Goal: Task Accomplishment & Management: Manage account settings

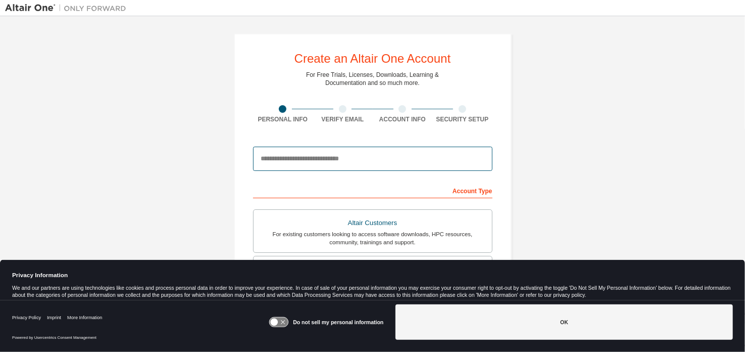
click at [348, 158] on input "email" at bounding box center [373, 159] width 240 height 24
type input "**********"
click at [277, 325] on icon at bounding box center [279, 322] width 19 height 10
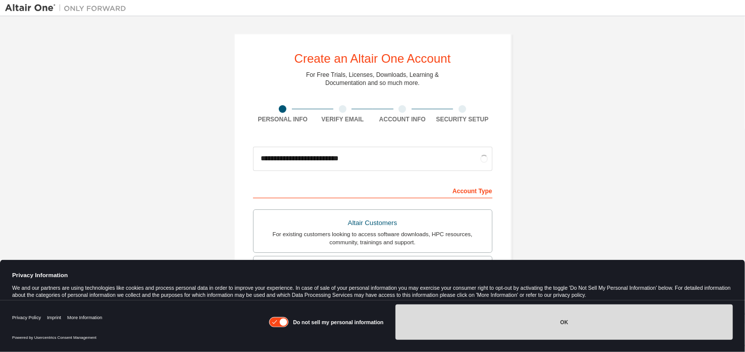
click at [438, 329] on button "OK" at bounding box center [565, 321] width 338 height 35
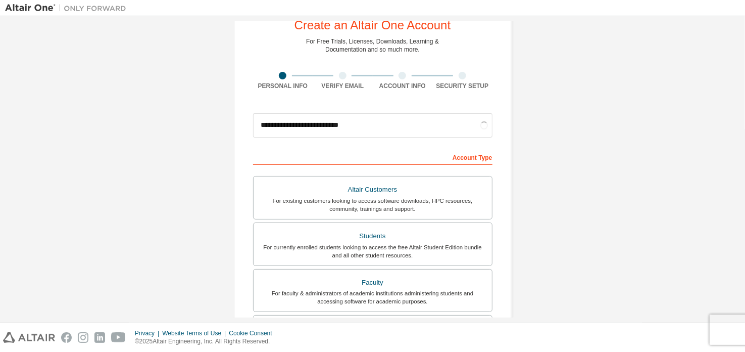
scroll to position [50, 0]
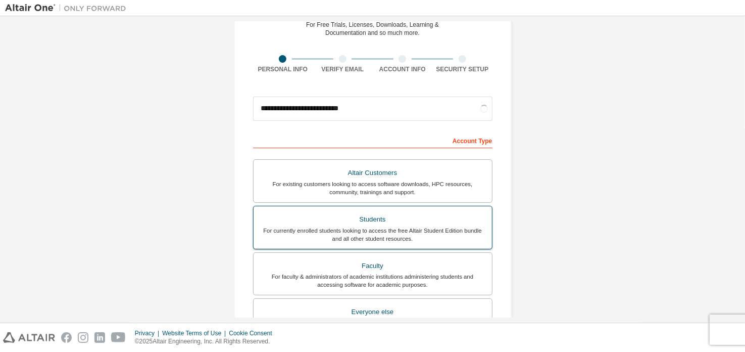
click at [360, 215] on div "Students" at bounding box center [373, 219] width 226 height 14
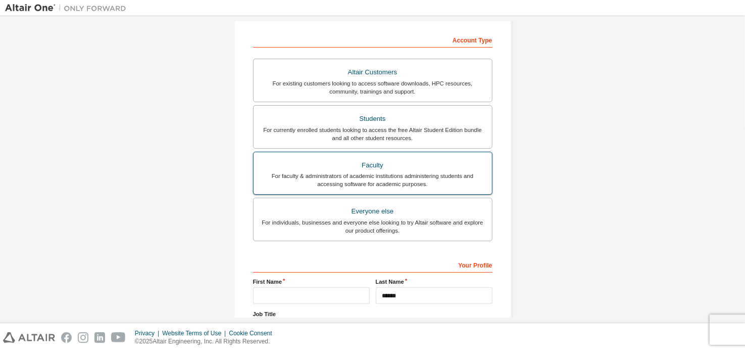
scroll to position [202, 0]
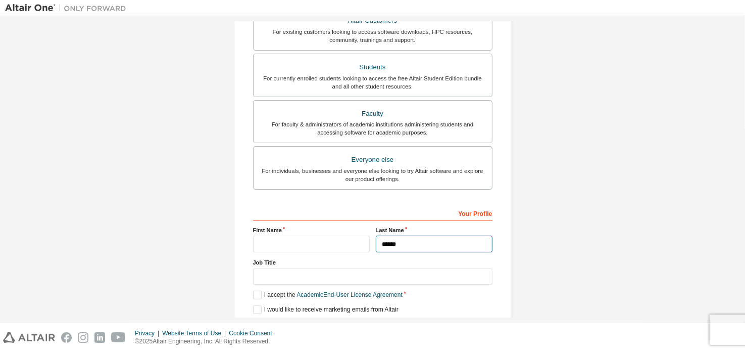
click at [403, 240] on input "******" at bounding box center [434, 244] width 117 height 17
type input "*********"
click at [348, 244] on input "text" at bounding box center [311, 244] width 117 height 17
type input "*"
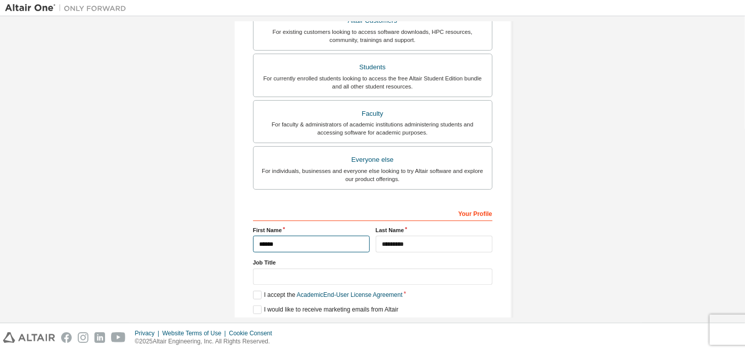
type input "******"
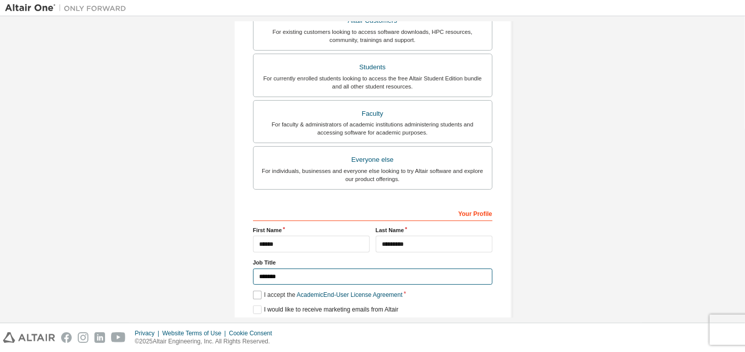
type input "*******"
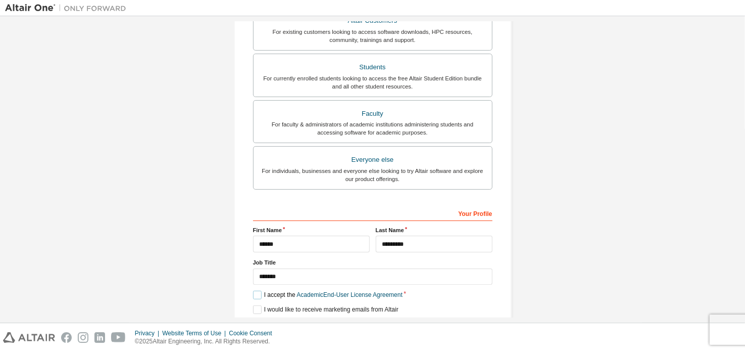
click at [253, 291] on label "I accept the Academic End-User License Agreement" at bounding box center [328, 295] width 150 height 9
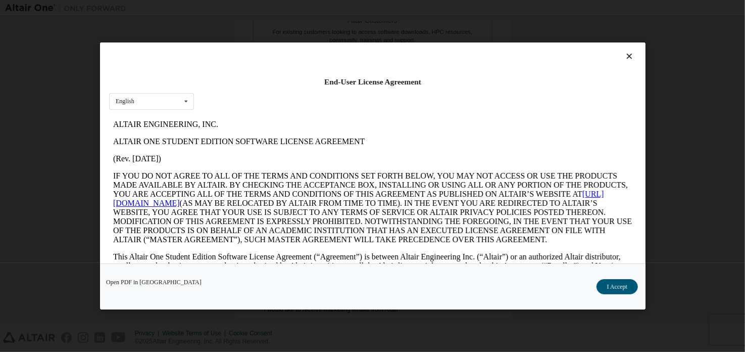
scroll to position [0, 0]
click at [614, 284] on button "I Accept" at bounding box center [616, 286] width 41 height 15
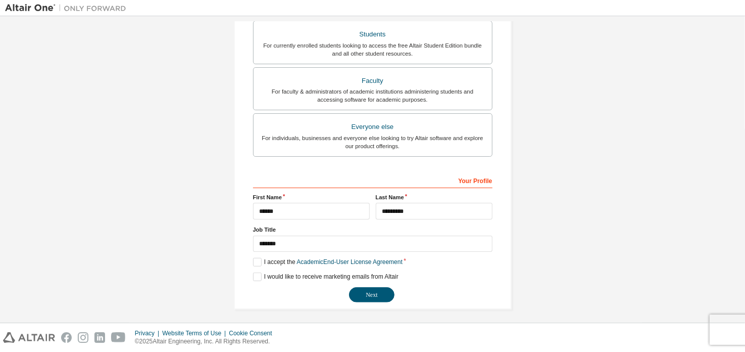
scroll to position [236, 0]
click at [379, 295] on button "Next" at bounding box center [371, 293] width 45 height 15
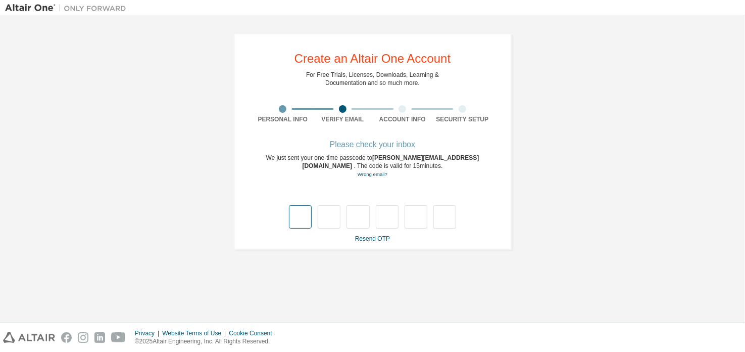
type input "*"
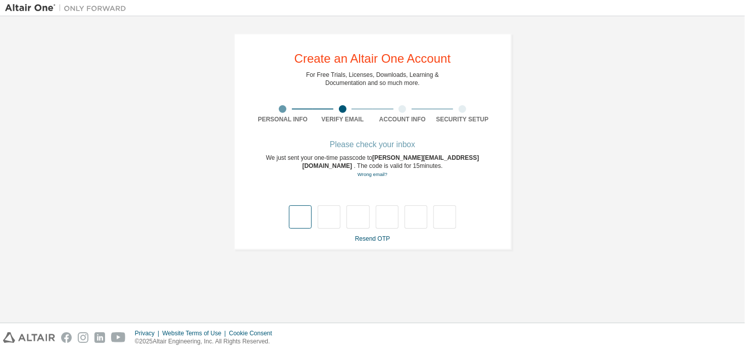
type input "*"
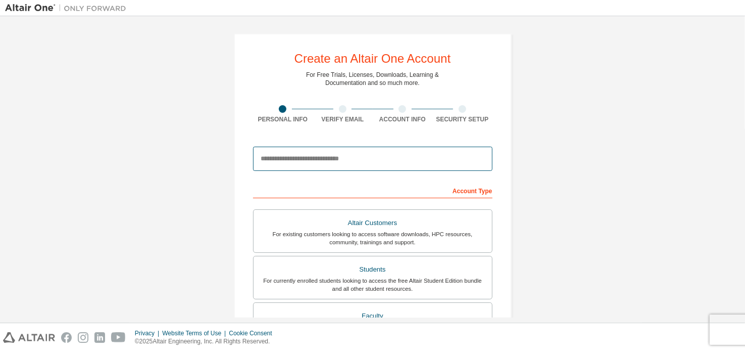
click at [352, 162] on input "email" at bounding box center [373, 159] width 240 height 24
type input "**********"
type input "******"
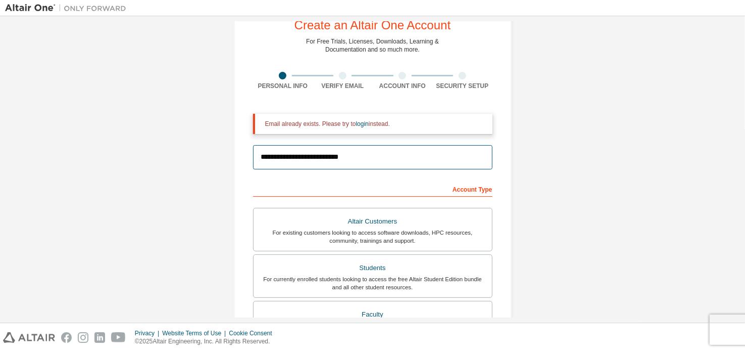
scroll to position [50, 0]
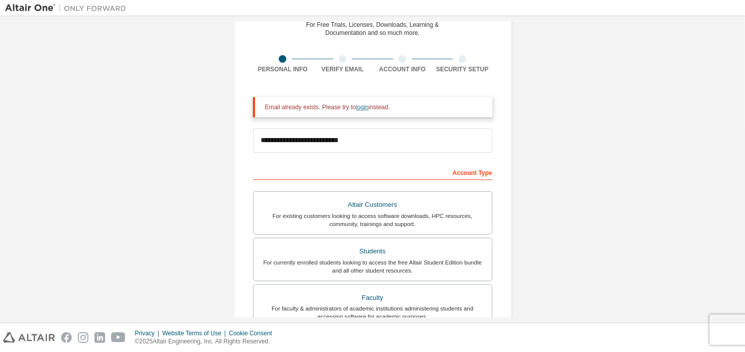
click at [358, 107] on link "login" at bounding box center [362, 107] width 13 height 7
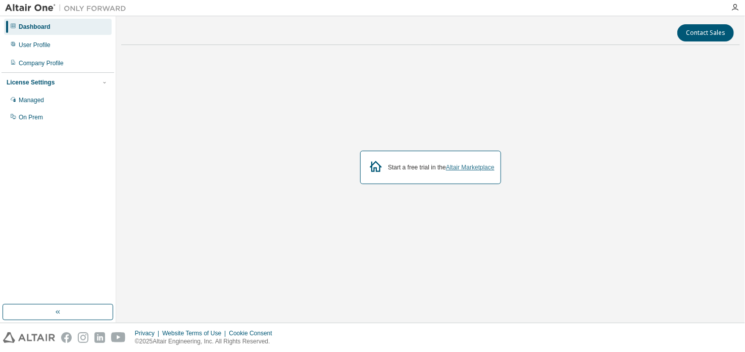
click at [459, 168] on link "Altair Marketplace" at bounding box center [470, 167] width 49 height 7
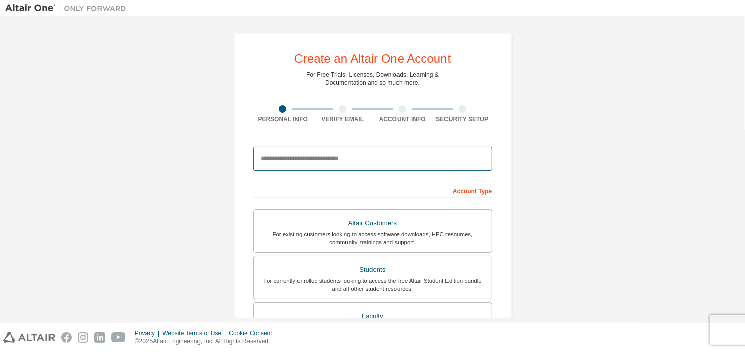
click at [327, 162] on input "email" at bounding box center [373, 159] width 240 height 24
type input "**********"
type input "******"
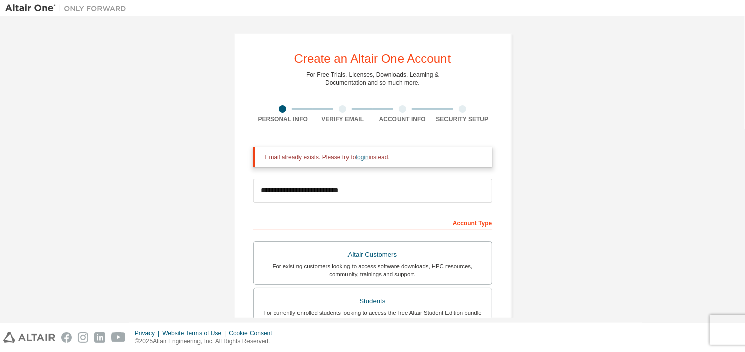
click at [360, 157] on link "login" at bounding box center [362, 157] width 13 height 7
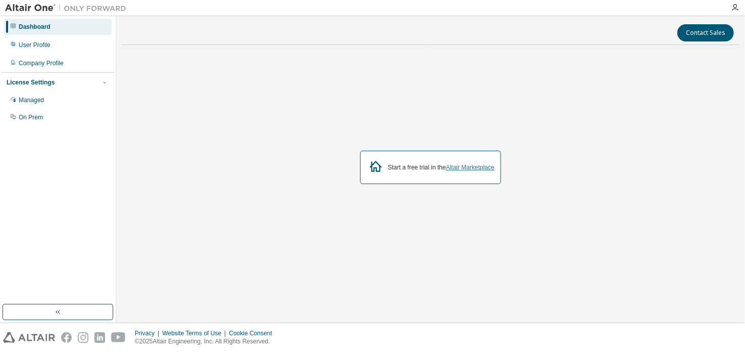
click at [485, 168] on link "Altair Marketplace" at bounding box center [470, 167] width 49 height 7
click at [40, 41] on div "User Profile" at bounding box center [35, 45] width 32 height 8
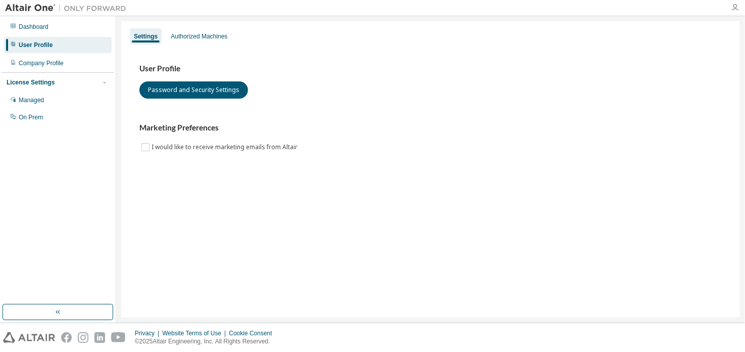
click at [738, 5] on icon "button" at bounding box center [735, 8] width 8 height 8
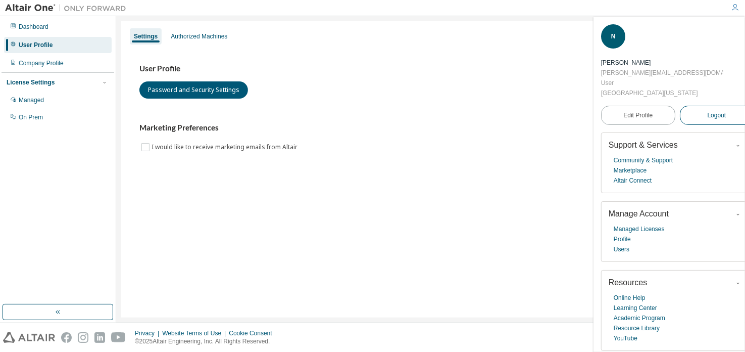
click at [708, 110] on span "Logout" at bounding box center [717, 115] width 19 height 10
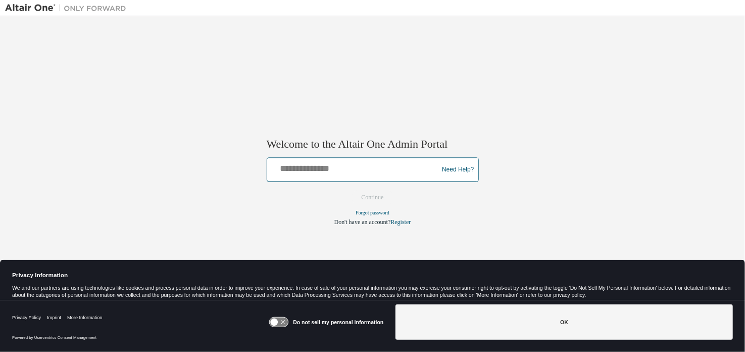
click at [354, 170] on input "text" at bounding box center [354, 167] width 166 height 15
type input "**********"
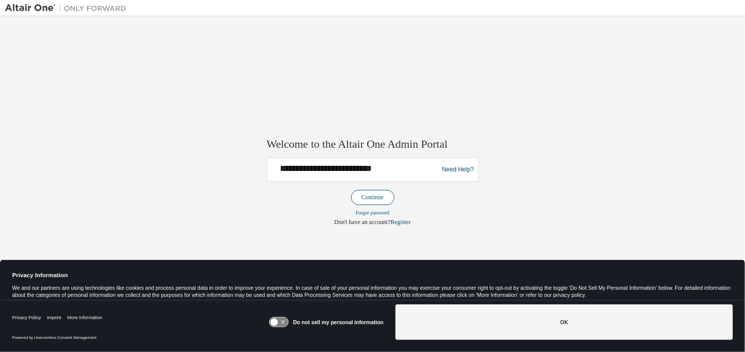
click at [365, 192] on button "Continue" at bounding box center [372, 197] width 43 height 15
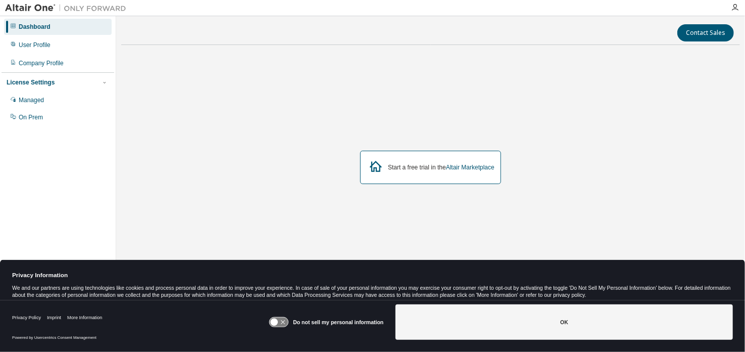
click at [740, 7] on div at bounding box center [735, 8] width 20 height 8
click at [737, 10] on icon "button" at bounding box center [735, 8] width 8 height 8
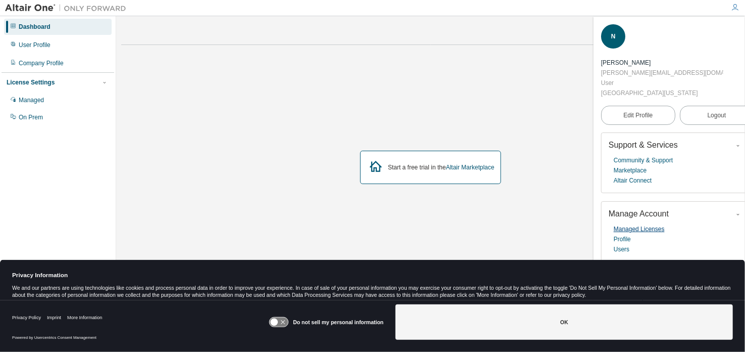
click at [649, 224] on div "Managed Licenses Profile Users" at bounding box center [677, 239] width 137 height 30
click at [649, 224] on link "Managed Licenses" at bounding box center [639, 229] width 51 height 10
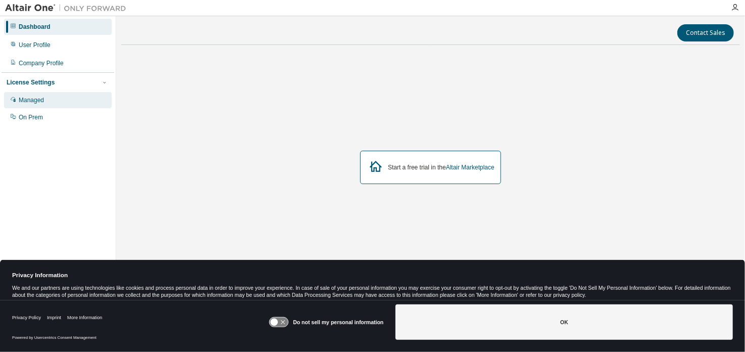
click at [43, 103] on div "Managed" at bounding box center [31, 100] width 25 height 8
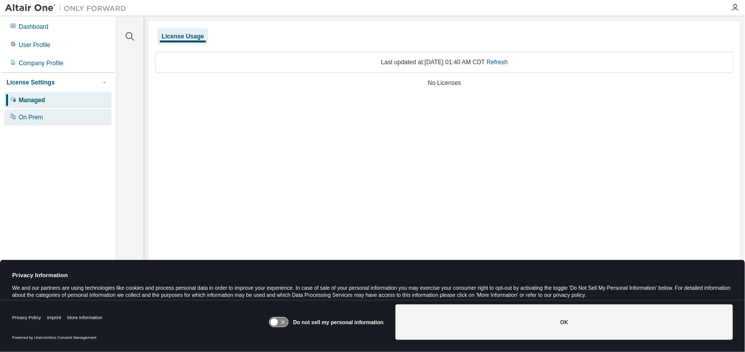
click at [46, 116] on div "On Prem" at bounding box center [58, 117] width 108 height 16
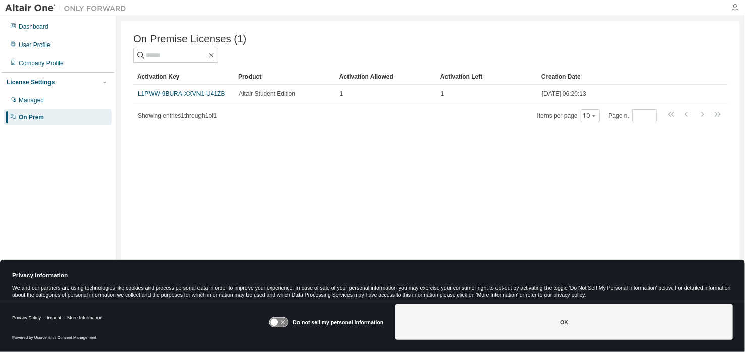
click at [731, 10] on div at bounding box center [735, 8] width 20 height 8
click at [741, 9] on div at bounding box center [735, 8] width 20 height 8
click at [736, 9] on icon "button" at bounding box center [735, 8] width 8 height 8
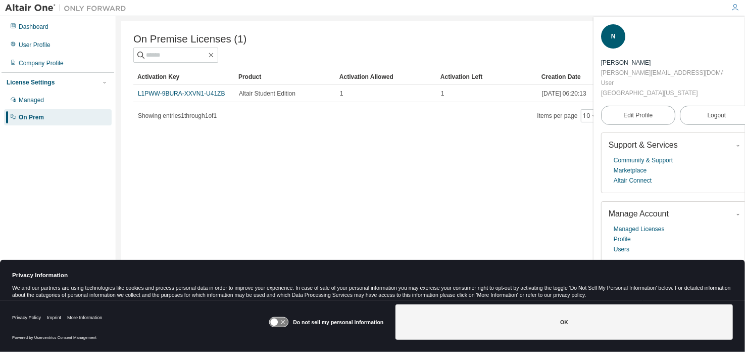
click at [745, 31] on icon "button" at bounding box center [748, 31] width 6 height 6
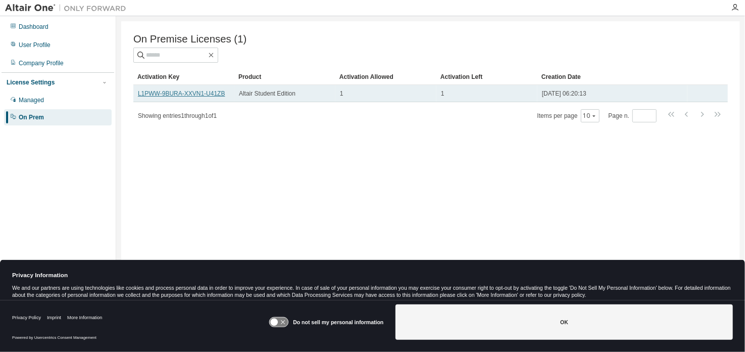
click at [186, 91] on link "L1PWW-9BURA-XXVN1-U41ZB" at bounding box center [181, 93] width 87 height 7
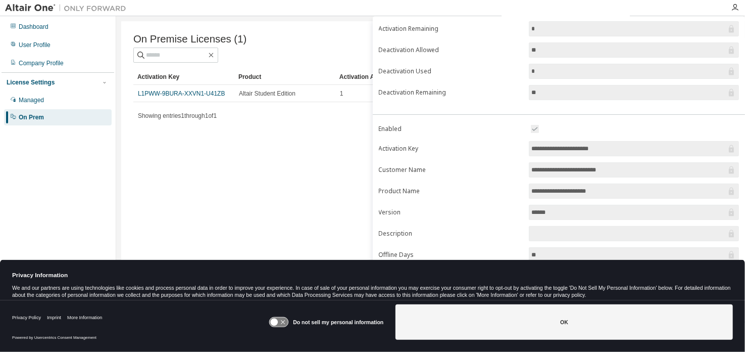
scroll to position [110, 0]
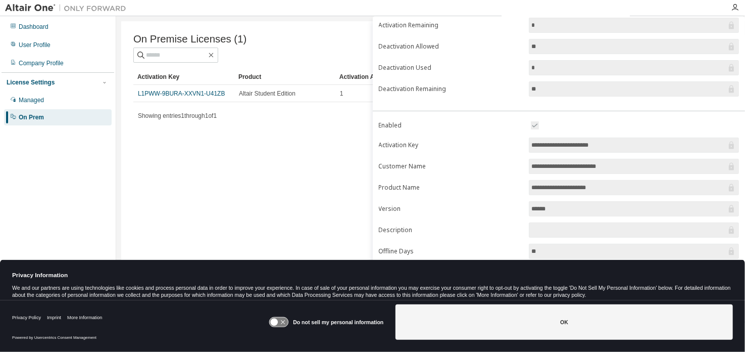
click at [277, 323] on icon at bounding box center [275, 322] width 8 height 8
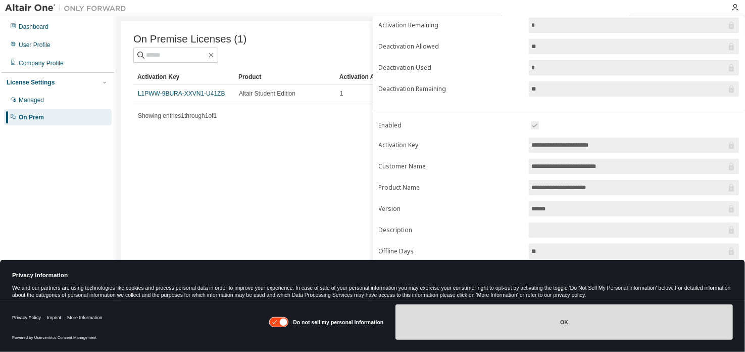
click at [464, 322] on button "OK" at bounding box center [565, 321] width 338 height 35
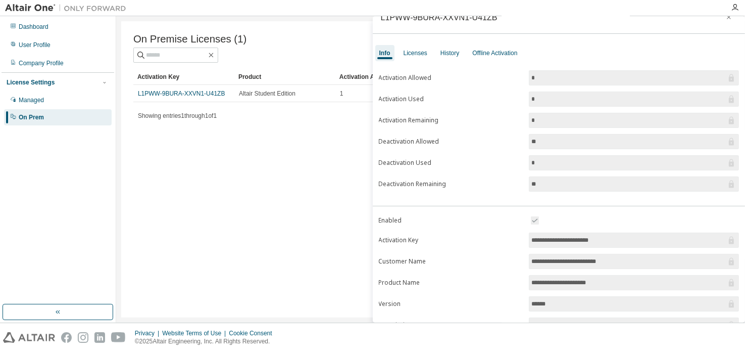
scroll to position [0, 0]
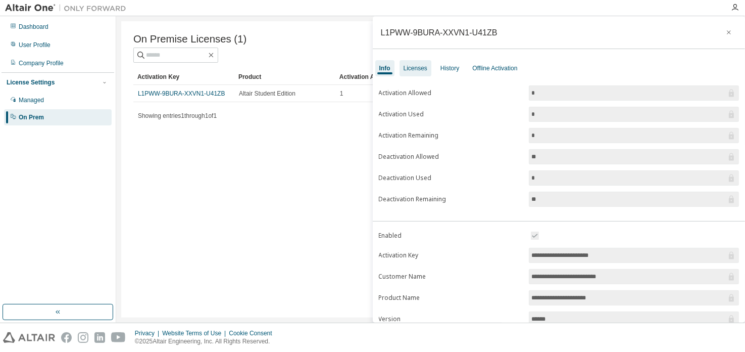
click at [418, 67] on div "Licenses" at bounding box center [416, 68] width 24 height 8
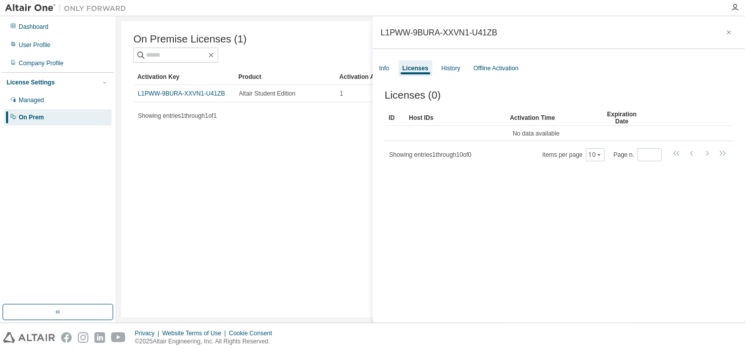
click at [456, 156] on span "Showing entries 1 through 10 of 0" at bounding box center [431, 154] width 82 height 7
click at [459, 63] on div "History" at bounding box center [451, 68] width 27 height 16
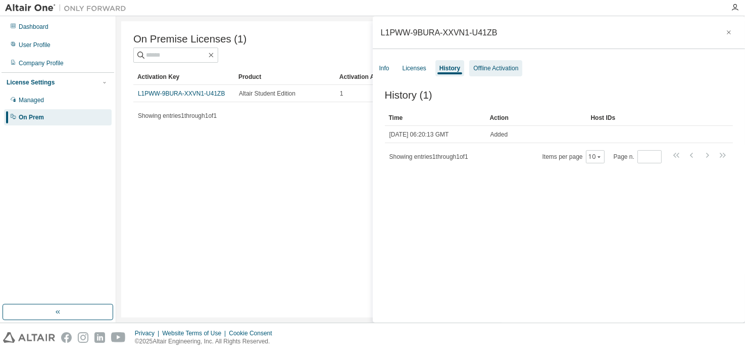
click at [493, 70] on div "Offline Activation" at bounding box center [496, 68] width 45 height 8
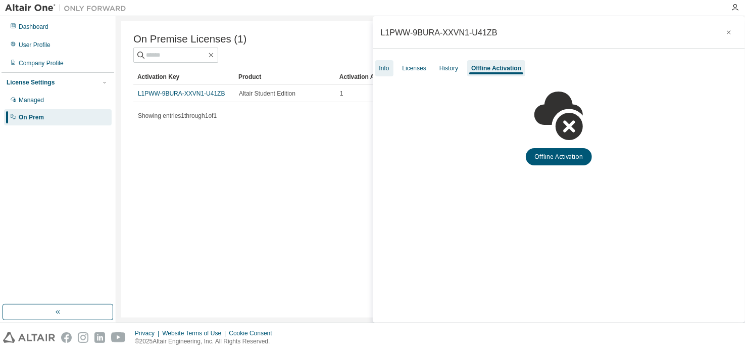
click at [393, 66] on div "Info" at bounding box center [385, 68] width 18 height 16
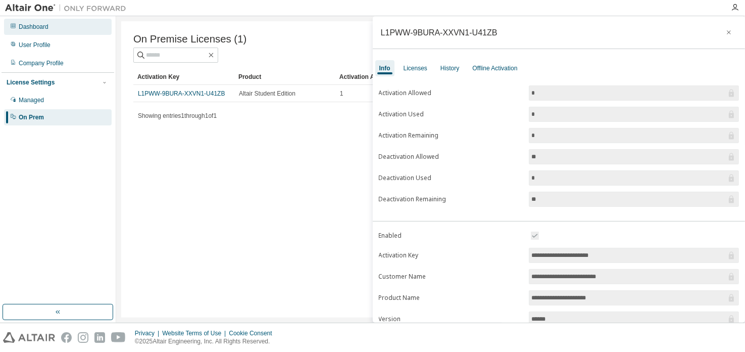
click at [37, 23] on div "Dashboard" at bounding box center [34, 27] width 30 height 8
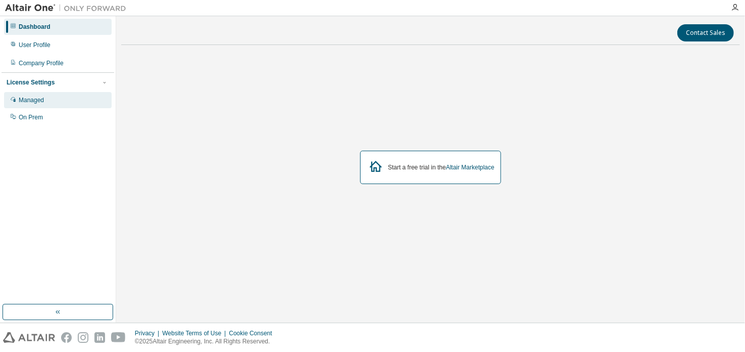
click at [46, 98] on div "Managed" at bounding box center [58, 100] width 108 height 16
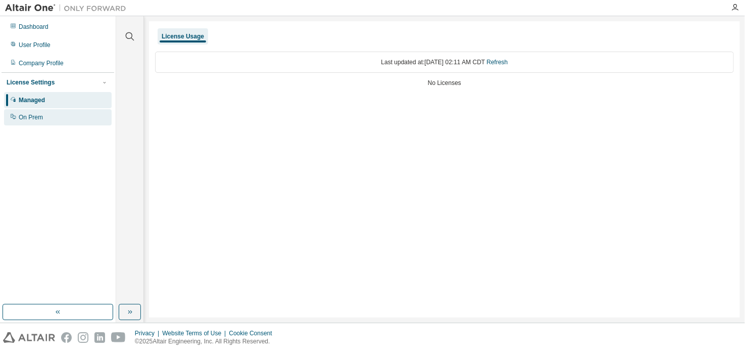
click at [43, 115] on div "On Prem" at bounding box center [58, 117] width 108 height 16
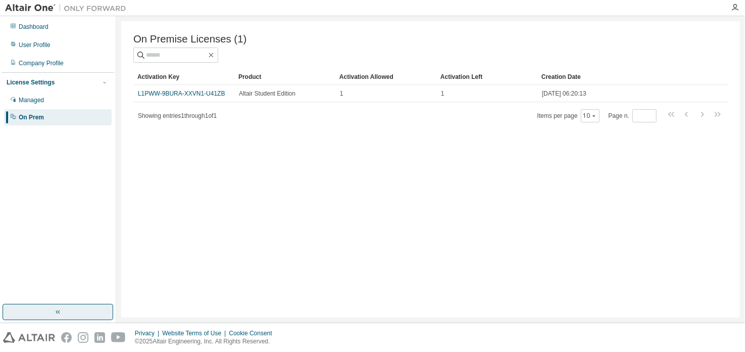
click at [70, 314] on button "button" at bounding box center [58, 312] width 111 height 16
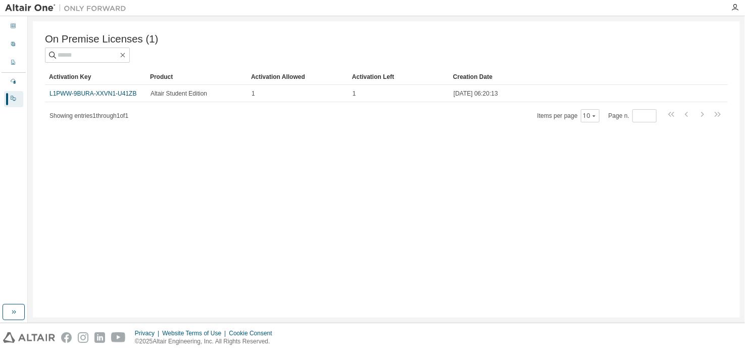
drag, startPoint x: 13, startPoint y: 314, endPoint x: 13, endPoint y: 294, distance: 20.2
click at [13, 314] on icon "button" at bounding box center [14, 312] width 8 height 8
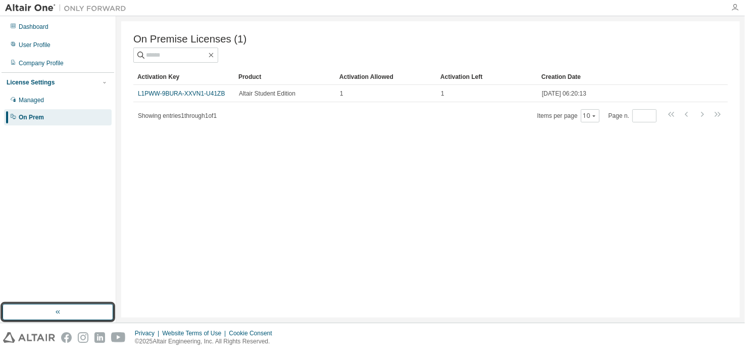
click at [737, 11] on icon "button" at bounding box center [735, 8] width 8 height 8
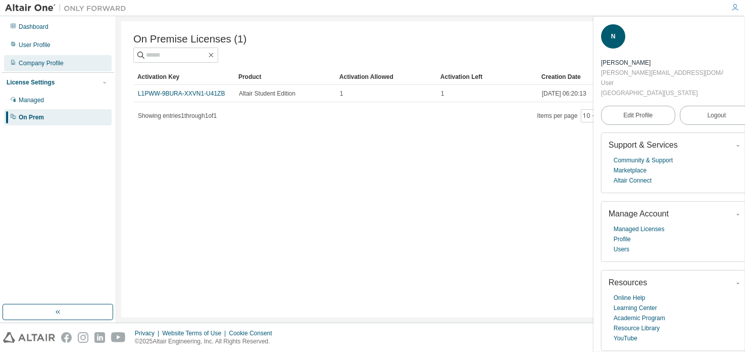
click at [38, 62] on div "Company Profile" at bounding box center [41, 63] width 45 height 8
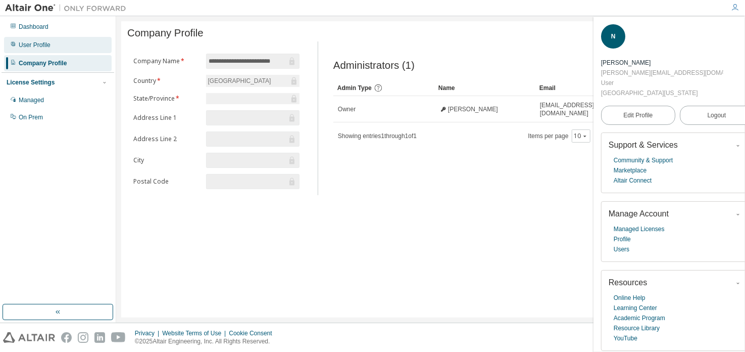
click at [41, 45] on div "User Profile" at bounding box center [35, 45] width 32 height 8
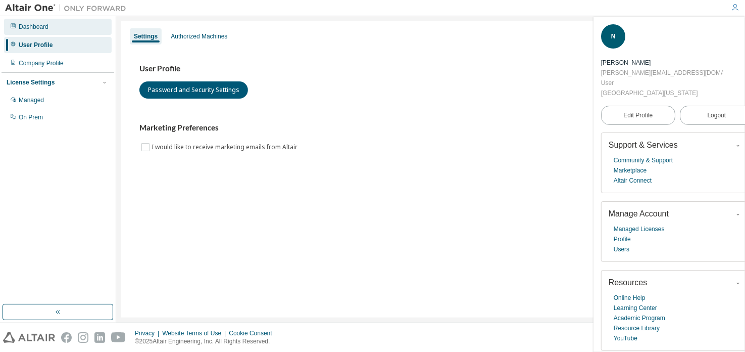
click at [30, 20] on div "Dashboard" at bounding box center [58, 27] width 108 height 16
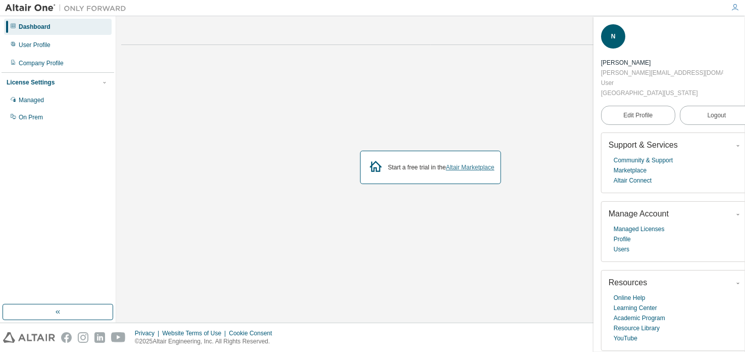
click at [471, 164] on link "Altair Marketplace" at bounding box center [470, 167] width 49 height 7
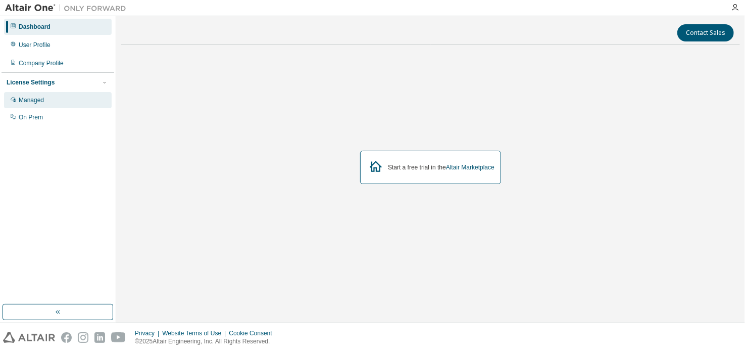
click at [38, 101] on div "Managed" at bounding box center [31, 100] width 25 height 8
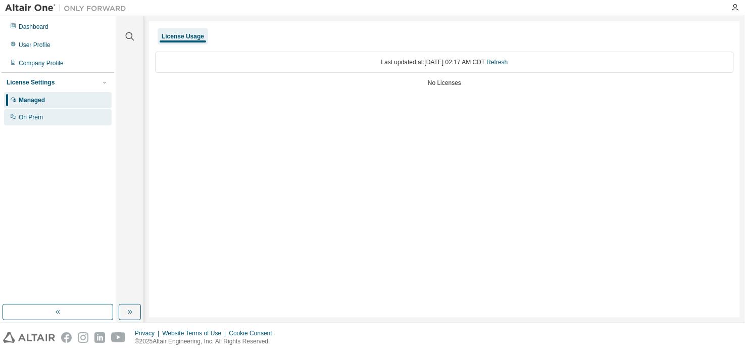
click at [38, 119] on div "On Prem" at bounding box center [31, 117] width 24 height 8
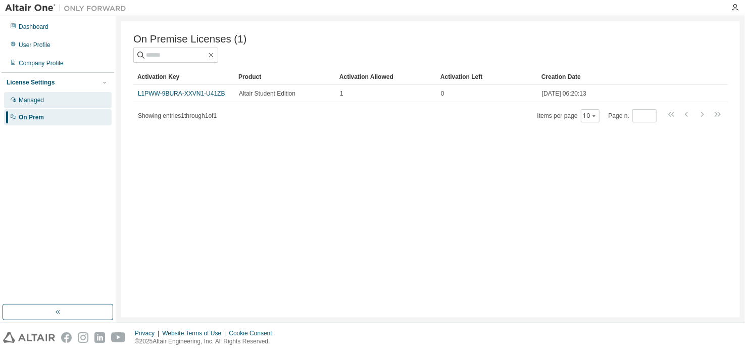
click at [37, 99] on div "Managed" at bounding box center [31, 100] width 25 height 8
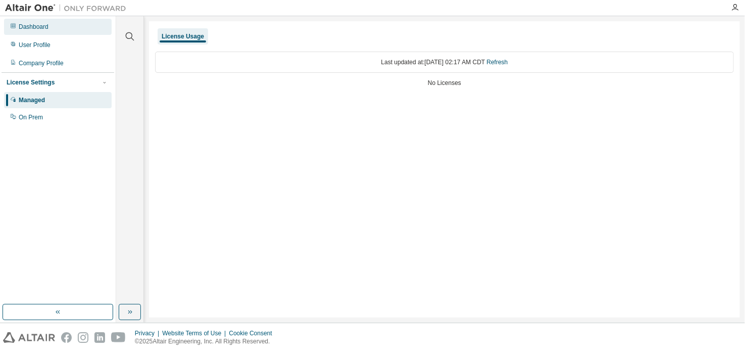
click at [52, 28] on div "Dashboard" at bounding box center [58, 27] width 108 height 16
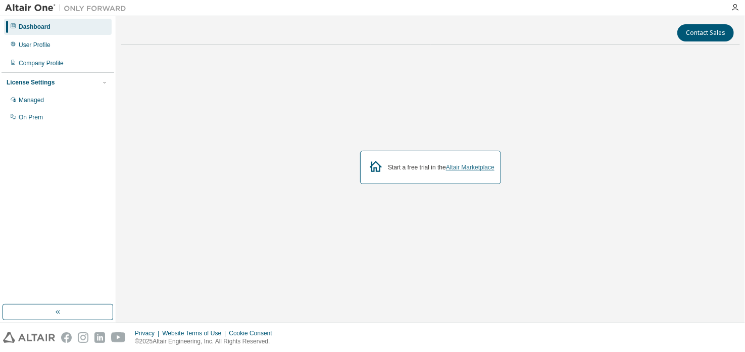
click at [468, 166] on link "Altair Marketplace" at bounding box center [470, 167] width 49 height 7
click at [739, 6] on div at bounding box center [735, 8] width 20 height 8
click at [739, 8] on icon "button" at bounding box center [735, 8] width 8 height 8
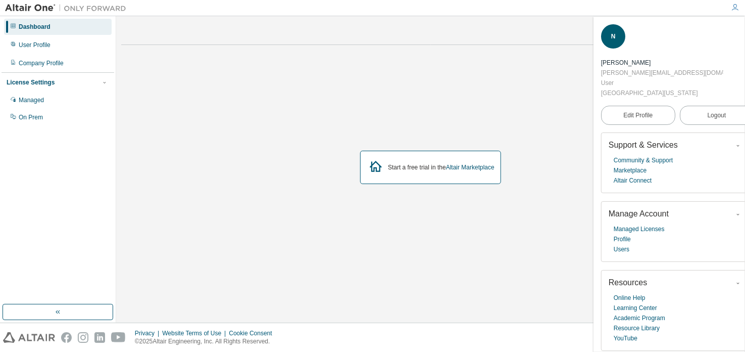
click at [437, 44] on div at bounding box center [430, 44] width 619 height 1
